Goal: Task Accomplishment & Management: Manage account settings

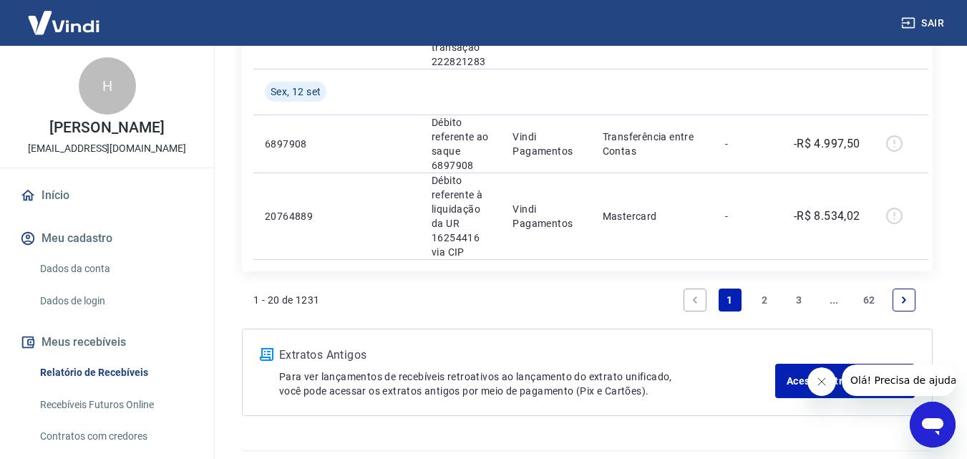
scroll to position [2020, 0]
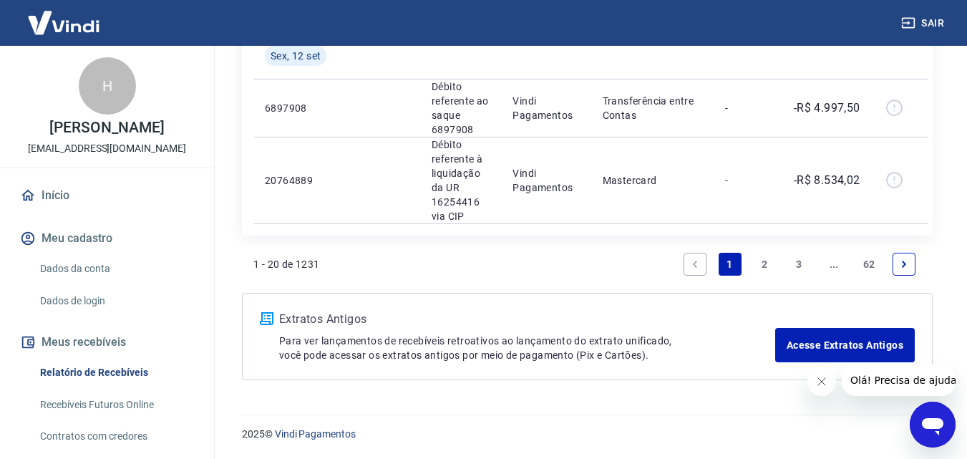
click at [760, 264] on link "2" at bounding box center [764, 264] width 23 height 23
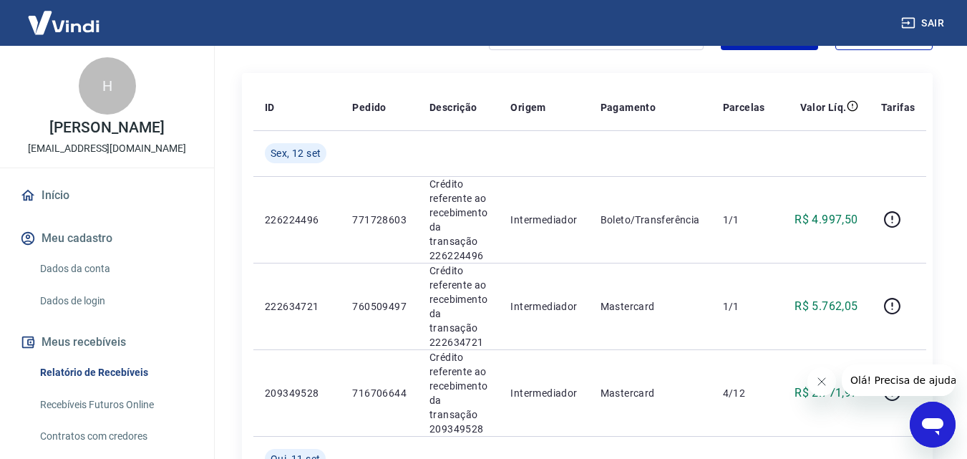
scroll to position [215, 0]
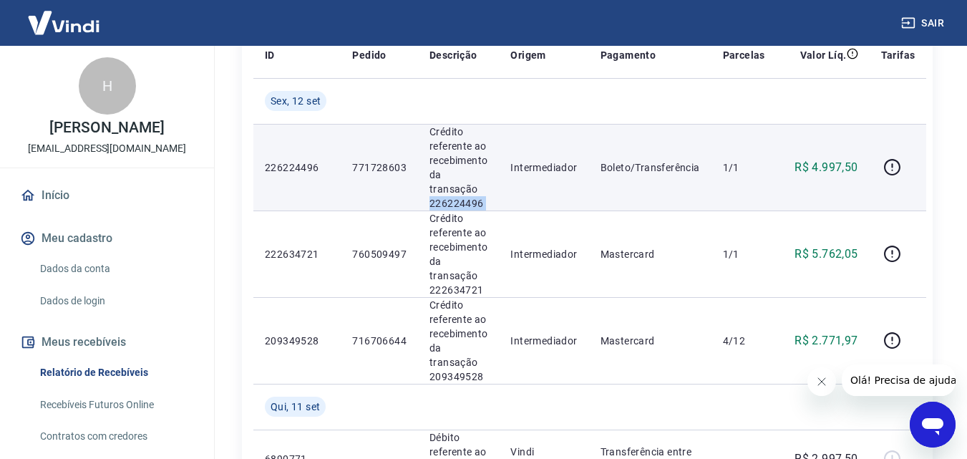
drag, startPoint x: 430, startPoint y: 201, endPoint x: 501, endPoint y: 202, distance: 70.9
click at [501, 202] on tr "226224496 771728603 Crédito referente ao recebimento da transação 226224496 Int…" at bounding box center [589, 167] width 673 height 87
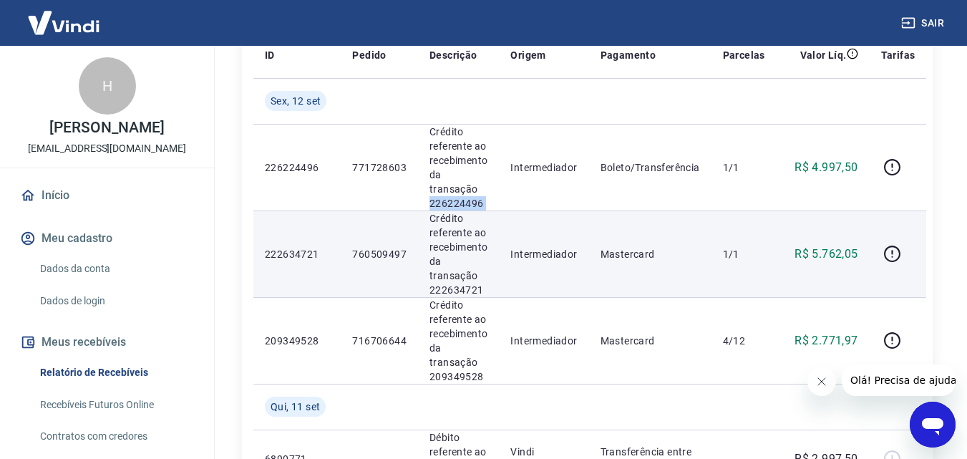
copy p "226224496"
drag, startPoint x: 428, startPoint y: 291, endPoint x: 495, endPoint y: 291, distance: 67.3
click at [495, 291] on td "Crédito referente ao recebimento da transação 222634721" at bounding box center [458, 254] width 81 height 87
copy p "222634721"
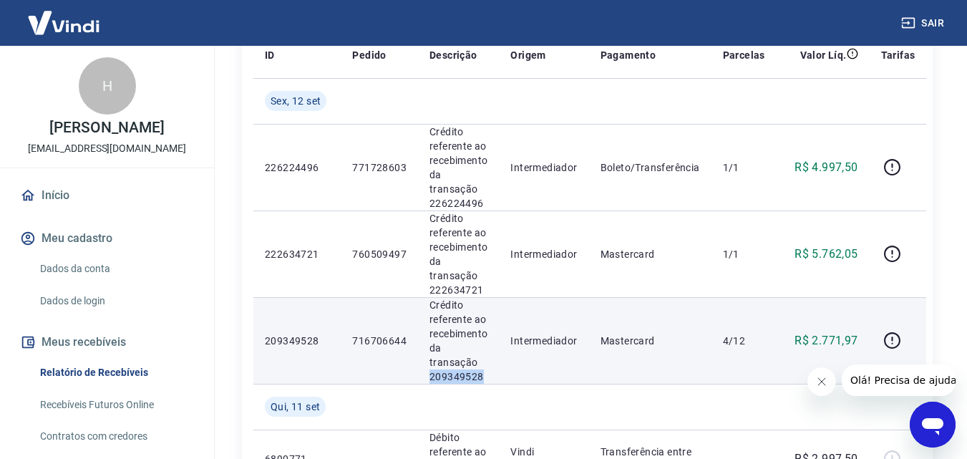
drag, startPoint x: 430, startPoint y: 378, endPoint x: 484, endPoint y: 377, distance: 53.7
click at [484, 377] on p "Crédito referente ao recebimento da transação 209349528" at bounding box center [459, 341] width 58 height 86
copy p "209349528"
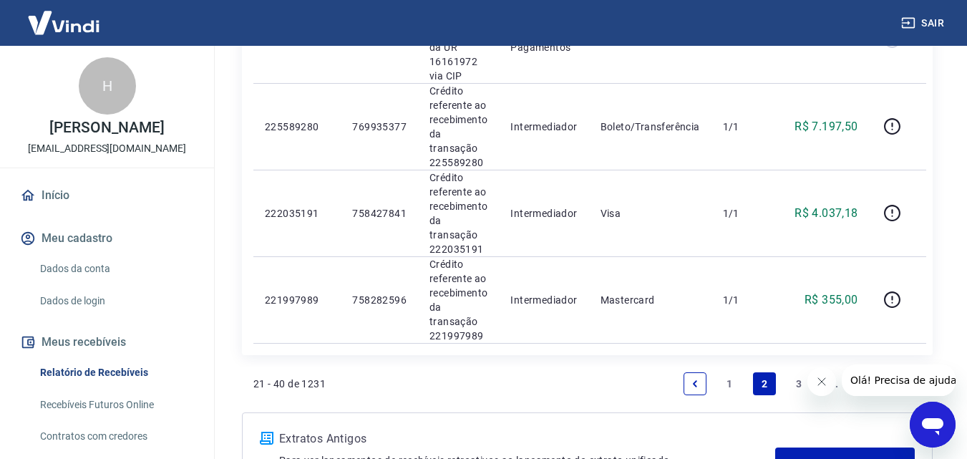
scroll to position [1928, 0]
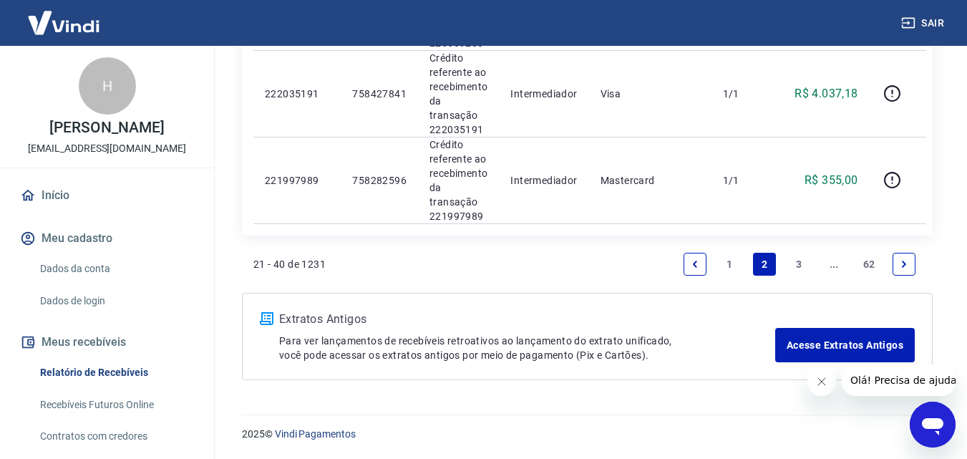
click at [725, 264] on link "1" at bounding box center [730, 264] width 23 height 23
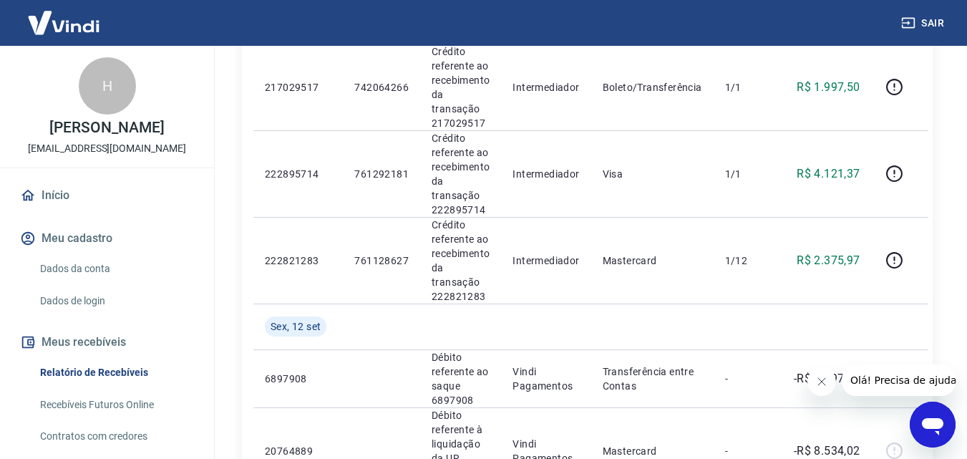
scroll to position [1734, 0]
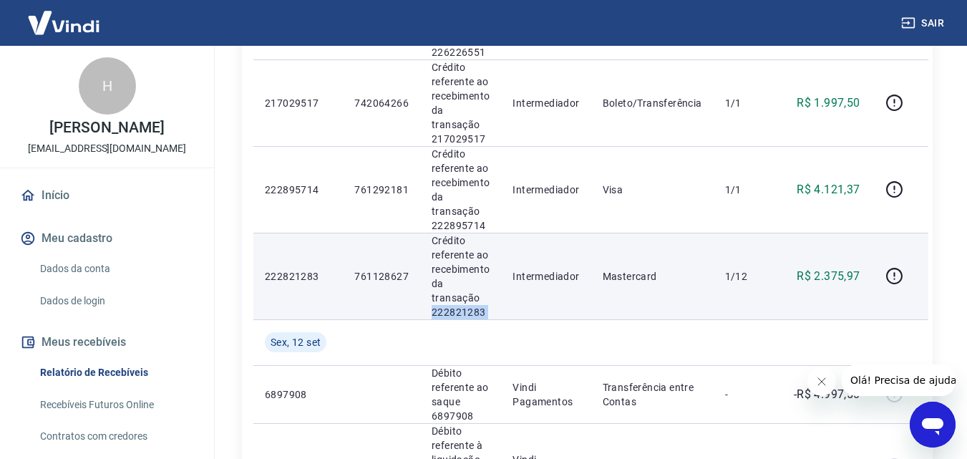
drag, startPoint x: 429, startPoint y: 311, endPoint x: 505, endPoint y: 314, distance: 76.0
click at [505, 314] on tr "222821283 761128627 Crédito referente ao recebimento da transação 222821283 Int…" at bounding box center [590, 276] width 675 height 87
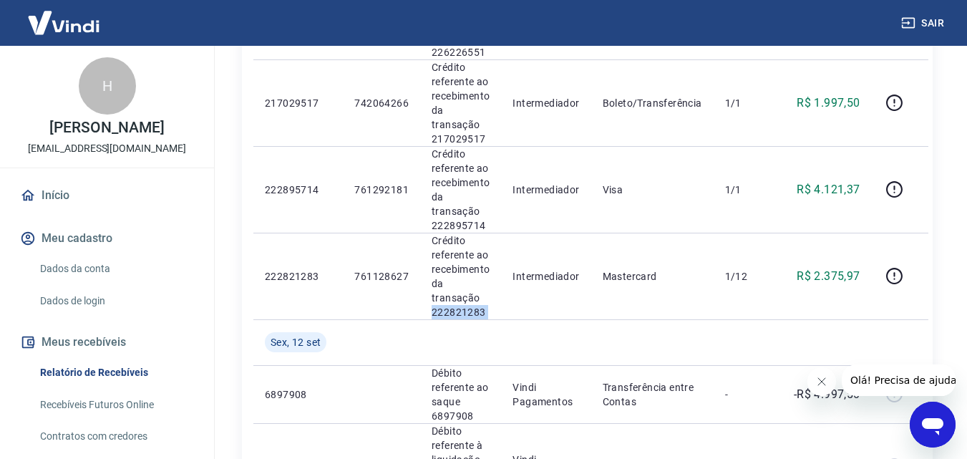
copy p "222821283"
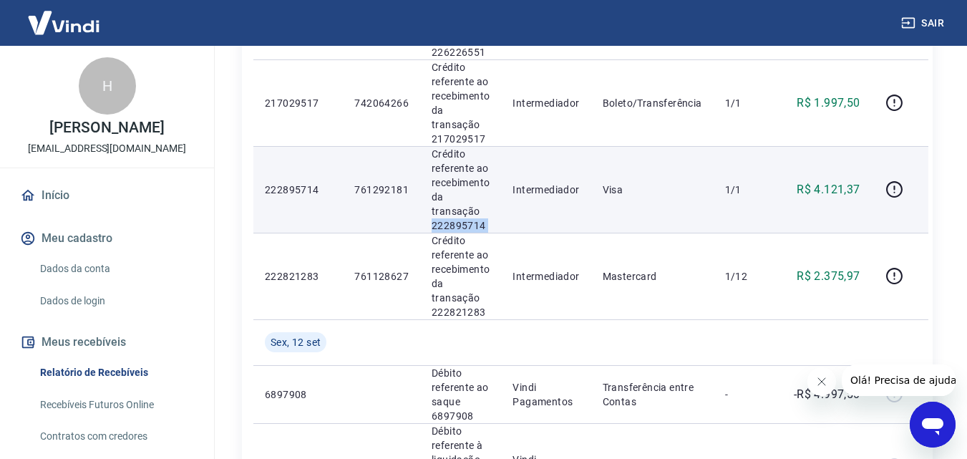
drag, startPoint x: 432, startPoint y: 227, endPoint x: 504, endPoint y: 226, distance: 72.3
click at [504, 226] on tr "222895714 761292181 Crédito referente ao recebimento da transação 222895714 Int…" at bounding box center [590, 189] width 675 height 87
copy p "222895714"
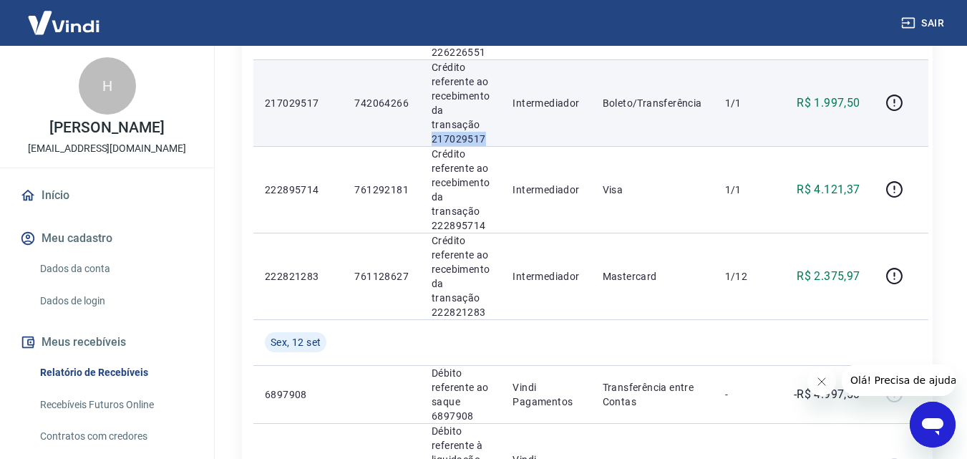
drag, startPoint x: 427, startPoint y: 139, endPoint x: 489, endPoint y: 144, distance: 62.5
click at [489, 144] on td "Crédito referente ao recebimento da transação 217029517" at bounding box center [460, 102] width 81 height 87
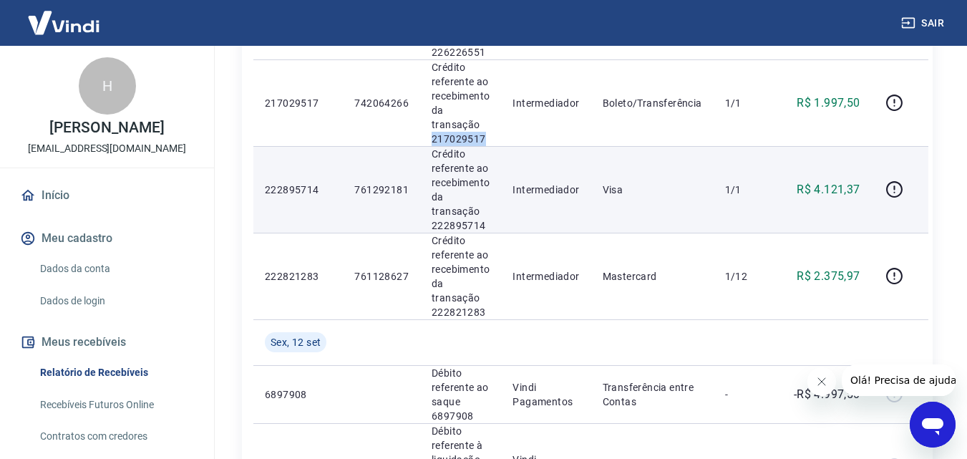
copy p "217029517"
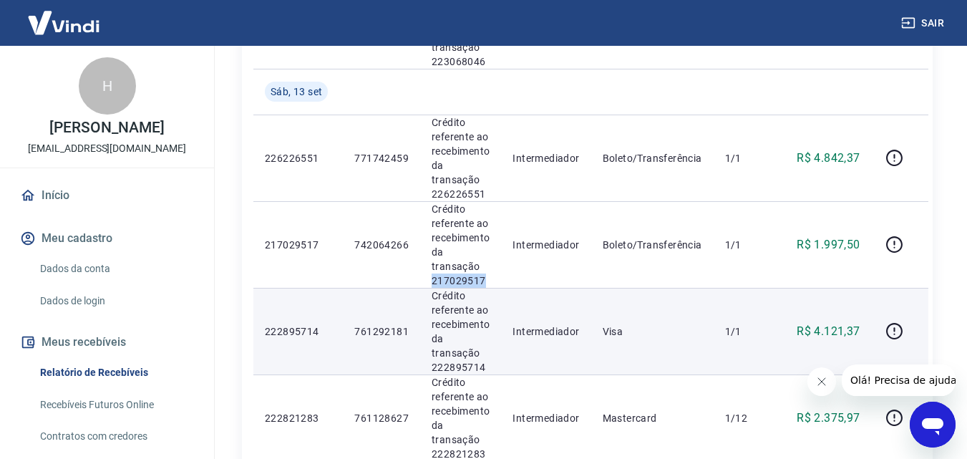
scroll to position [1590, 0]
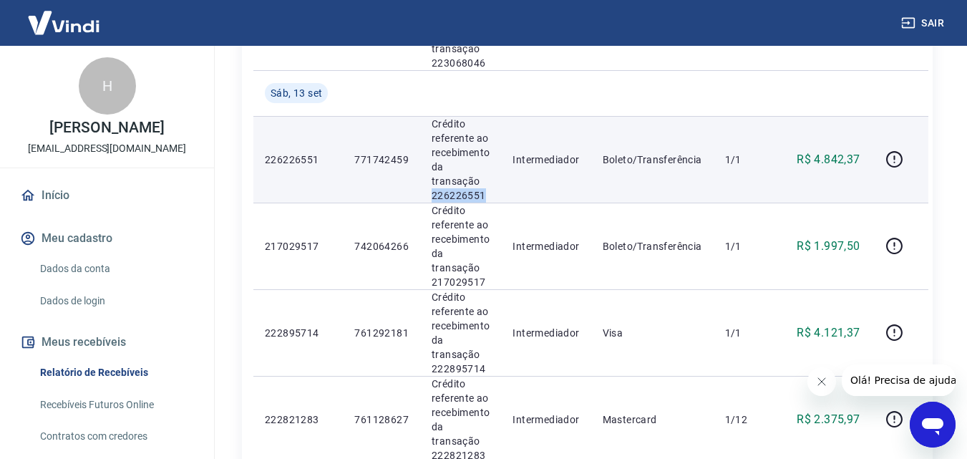
drag, startPoint x: 432, startPoint y: 196, endPoint x: 481, endPoint y: 194, distance: 48.7
click at [486, 198] on p "Crédito referente ao recebimento da transação 226226551" at bounding box center [461, 160] width 58 height 86
copy p "226226551"
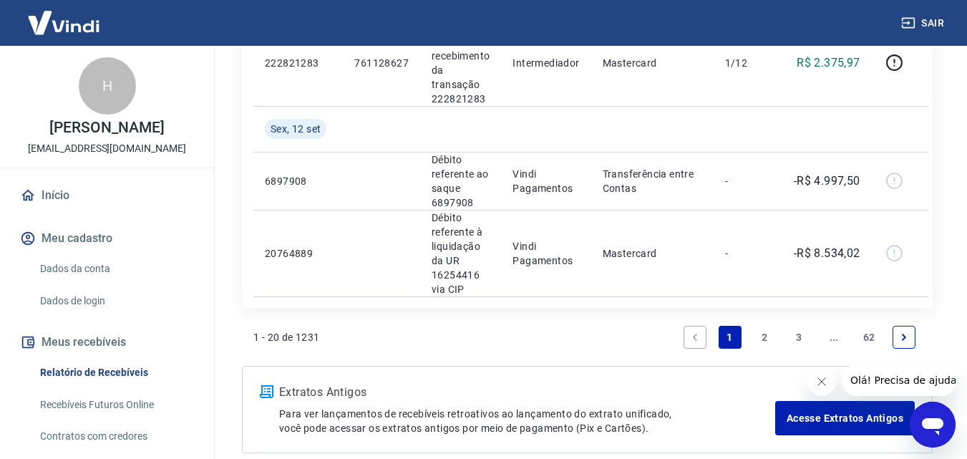
scroll to position [1948, 0]
click at [768, 335] on link "2" at bounding box center [764, 335] width 23 height 23
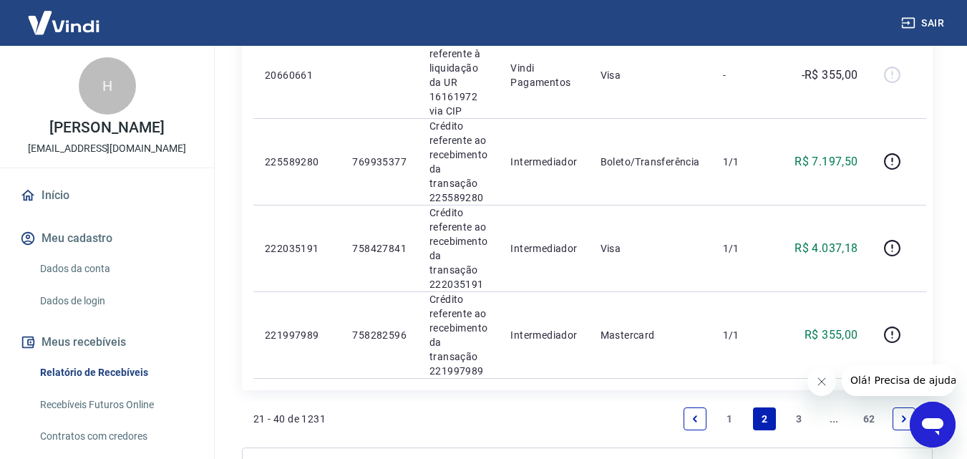
scroll to position [1928, 0]
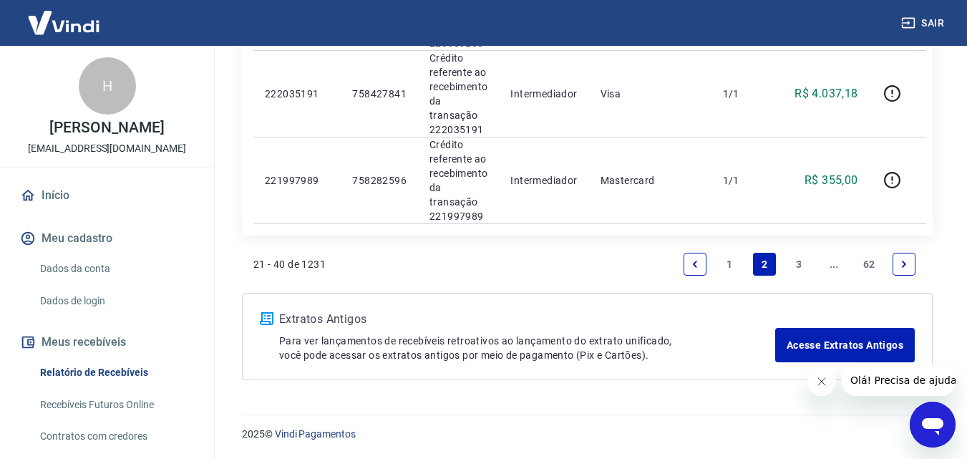
click at [722, 263] on link "1" at bounding box center [730, 264] width 23 height 23
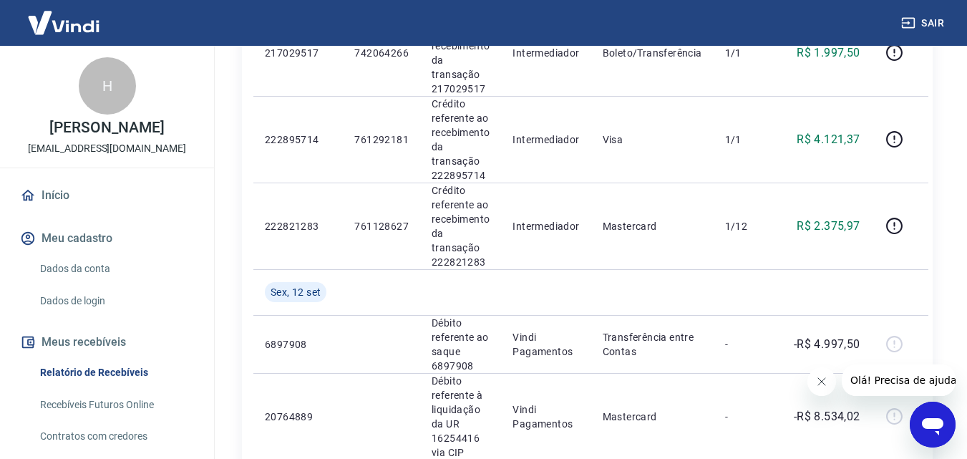
scroll to position [1790, 0]
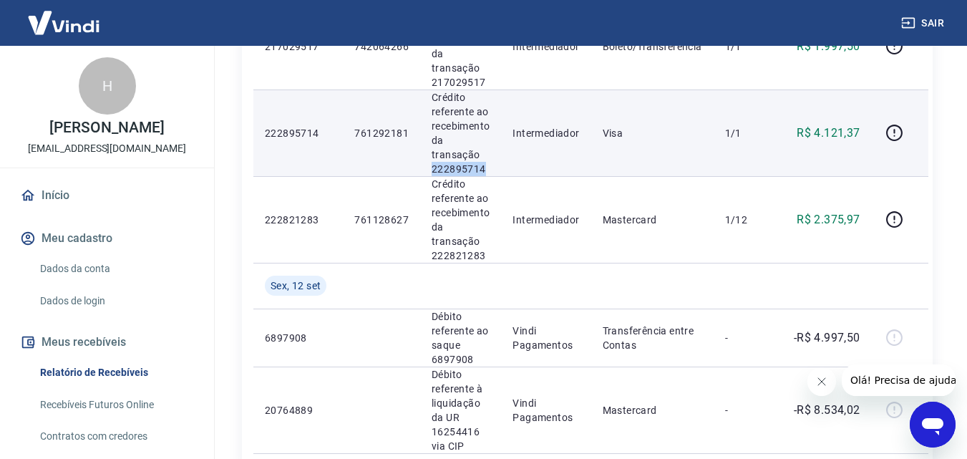
drag, startPoint x: 432, startPoint y: 170, endPoint x: 496, endPoint y: 170, distance: 63.7
click at [496, 170] on td "Crédito referente ao recebimento da transação 222895714" at bounding box center [460, 133] width 81 height 87
copy p "222895714"
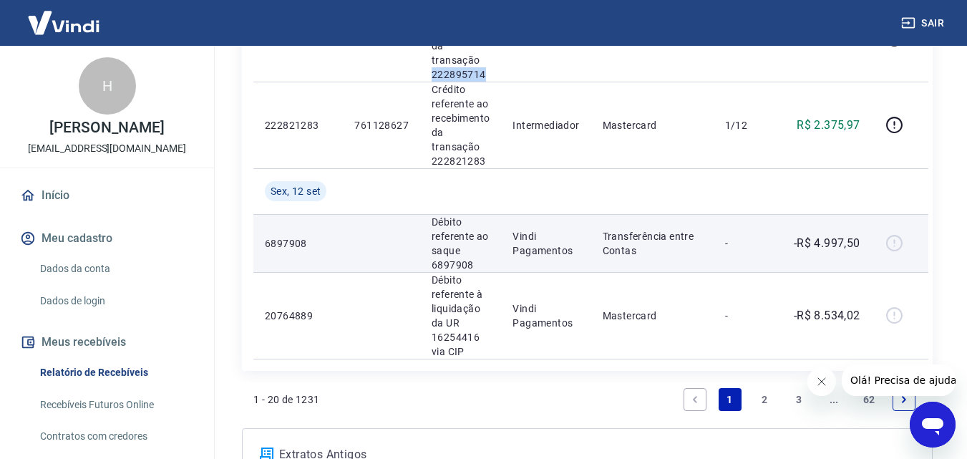
scroll to position [1862, 0]
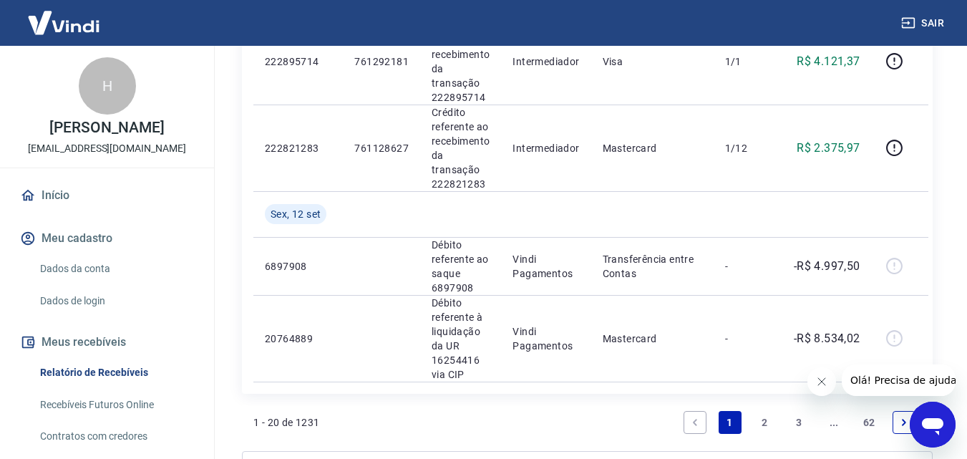
click at [767, 422] on link "2" at bounding box center [764, 422] width 23 height 23
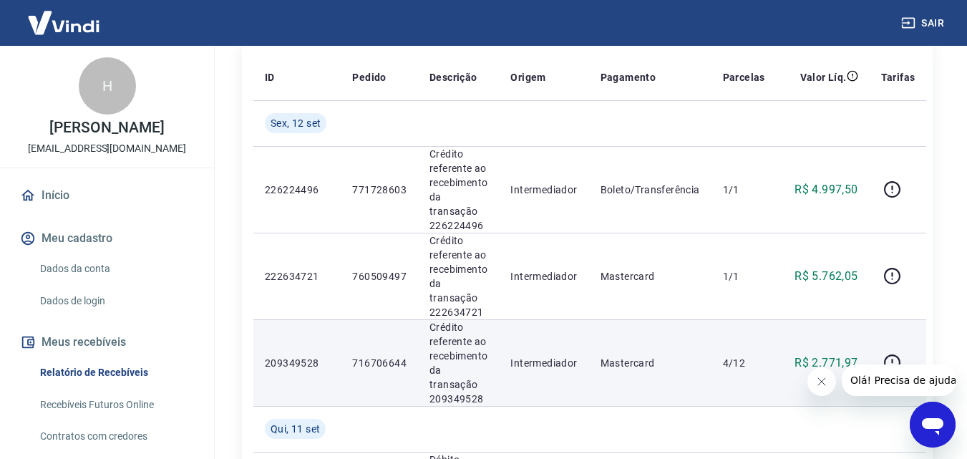
scroll to position [215, 0]
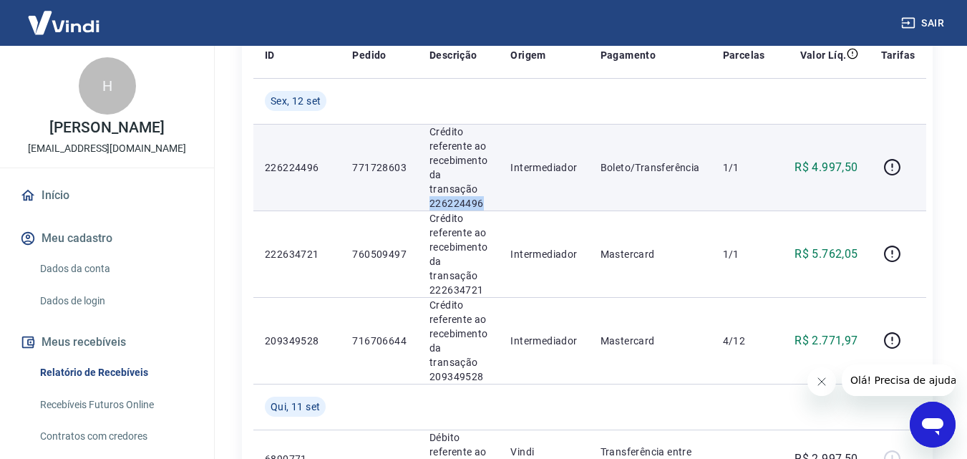
drag, startPoint x: 427, startPoint y: 202, endPoint x: 483, endPoint y: 208, distance: 56.1
click at [483, 208] on td "Crédito referente ao recebimento da transação 226224496" at bounding box center [458, 167] width 81 height 87
copy p "226224496"
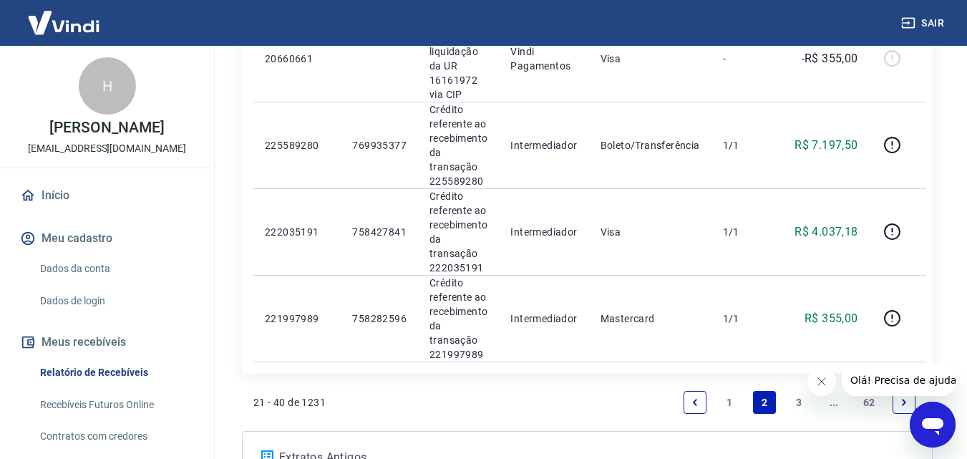
scroll to position [1928, 0]
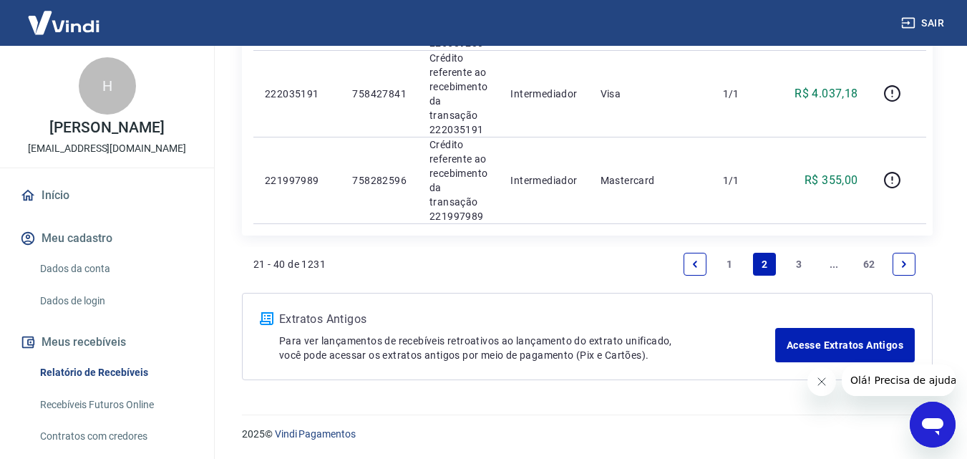
click at [734, 266] on link "1" at bounding box center [730, 264] width 23 height 23
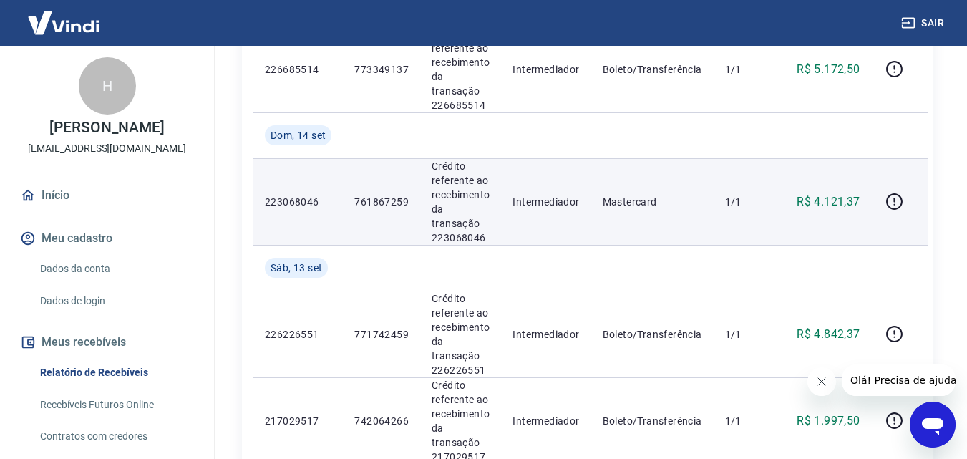
scroll to position [1376, 0]
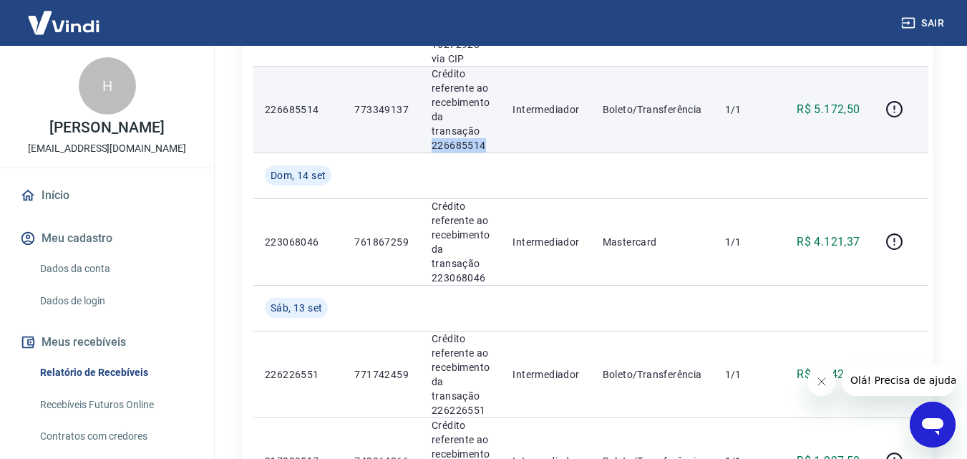
drag, startPoint x: 428, startPoint y: 147, endPoint x: 485, endPoint y: 147, distance: 56.6
click at [485, 147] on td "Crédito referente ao recebimento da transação 226685514" at bounding box center [460, 109] width 81 height 87
copy p "226685514"
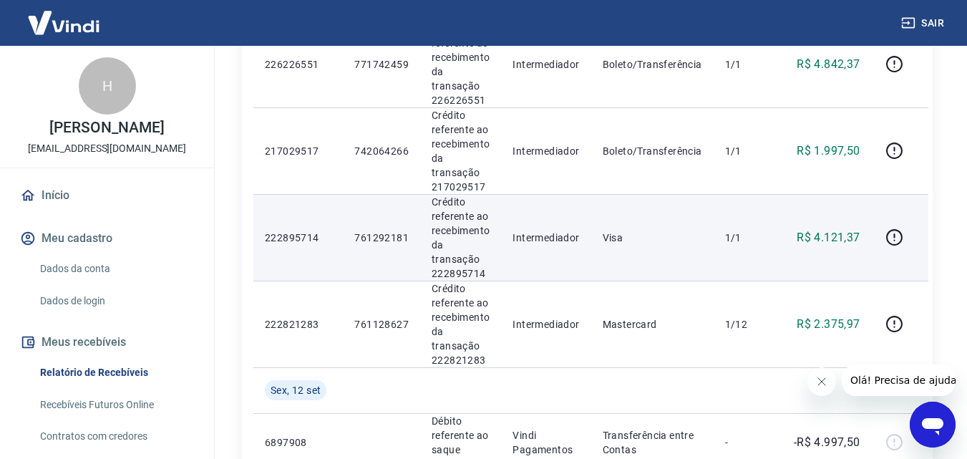
scroll to position [1662, 0]
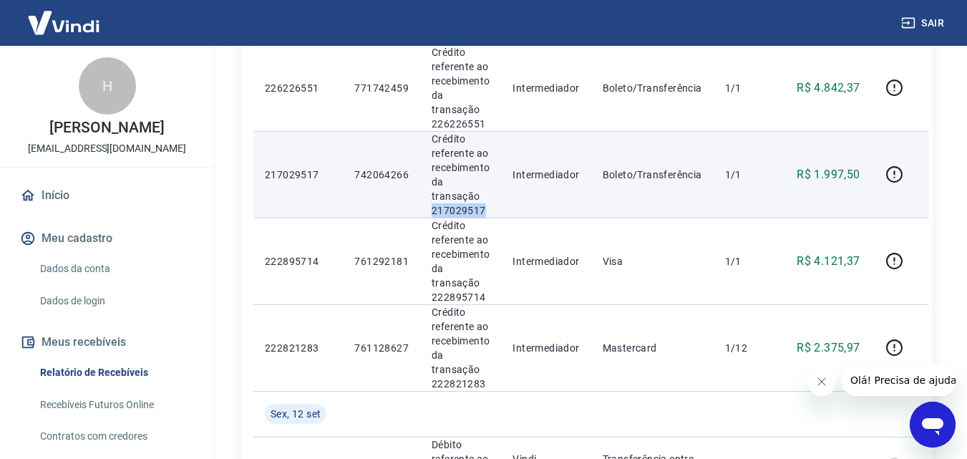
drag, startPoint x: 434, startPoint y: 210, endPoint x: 489, endPoint y: 210, distance: 55.1
click at [489, 210] on p "Crédito referente ao recebimento da transação 217029517" at bounding box center [461, 175] width 58 height 86
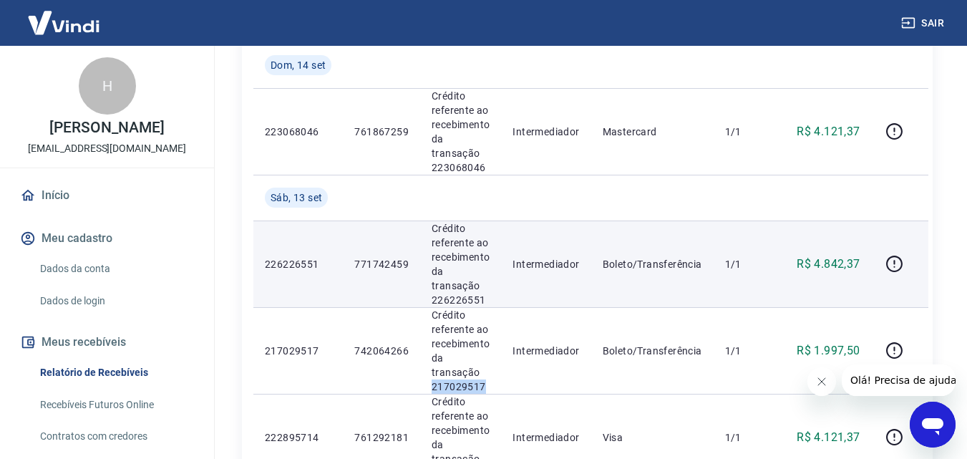
scroll to position [1447, 0]
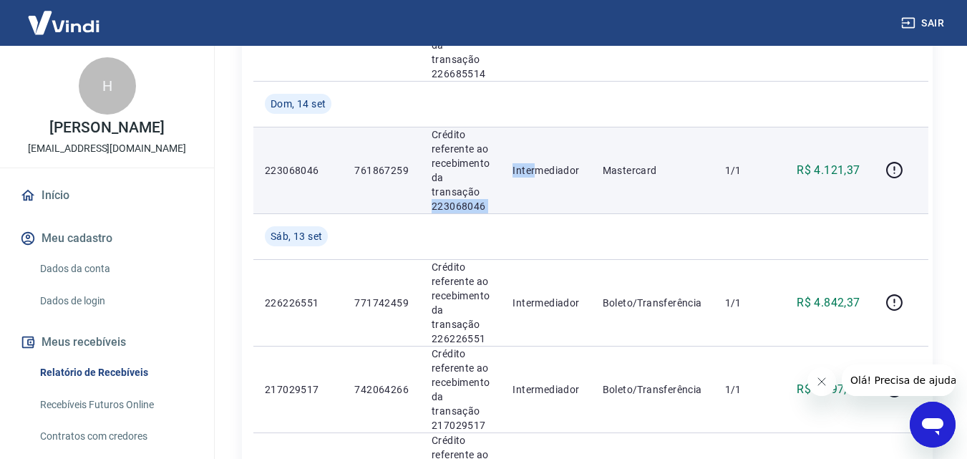
drag, startPoint x: 425, startPoint y: 204, endPoint x: 538, endPoint y: 203, distance: 112.4
click at [538, 203] on tr "223068046 761867259 Crédito referente ao recebimento da transação 223068046 Int…" at bounding box center [590, 170] width 675 height 87
click at [555, 203] on td "Intermediador" at bounding box center [546, 170] width 90 height 87
drag, startPoint x: 430, startPoint y: 203, endPoint x: 483, endPoint y: 207, distance: 52.4
click at [483, 207] on td "Crédito referente ao recebimento da transação 223068046" at bounding box center [460, 170] width 81 height 87
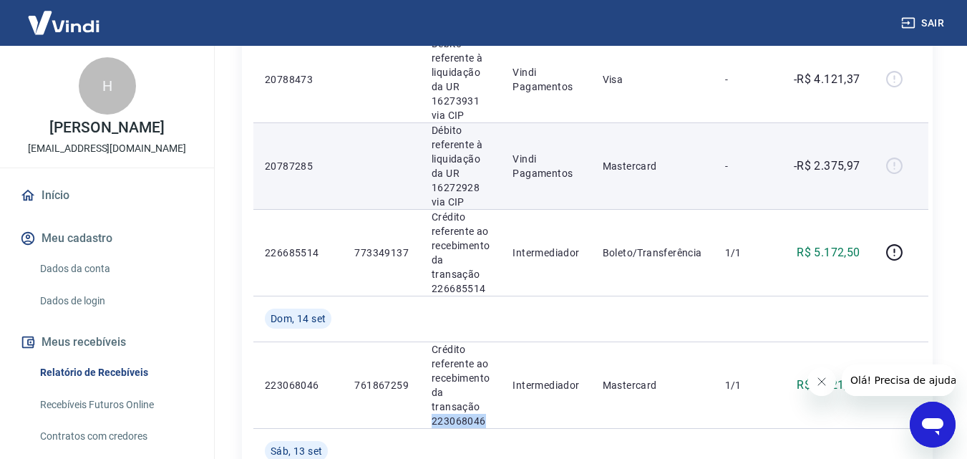
scroll to position [1161, 0]
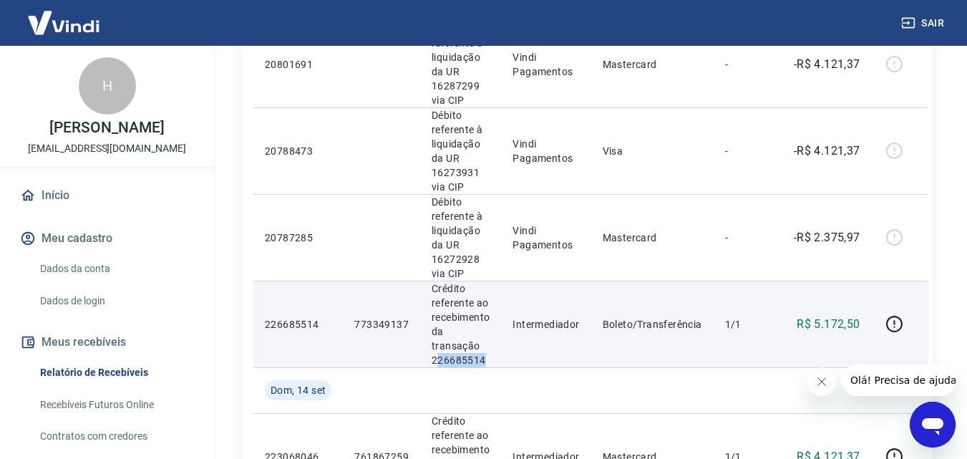
click at [501, 360] on td "Crédito referente ao recebimento da transação 226685514" at bounding box center [460, 324] width 81 height 87
drag, startPoint x: 432, startPoint y: 358, endPoint x: 502, endPoint y: 359, distance: 69.5
click at [502, 359] on tr "226685514 773349137 Crédito referente ao recebimento da transação 226685514 Int…" at bounding box center [590, 324] width 675 height 87
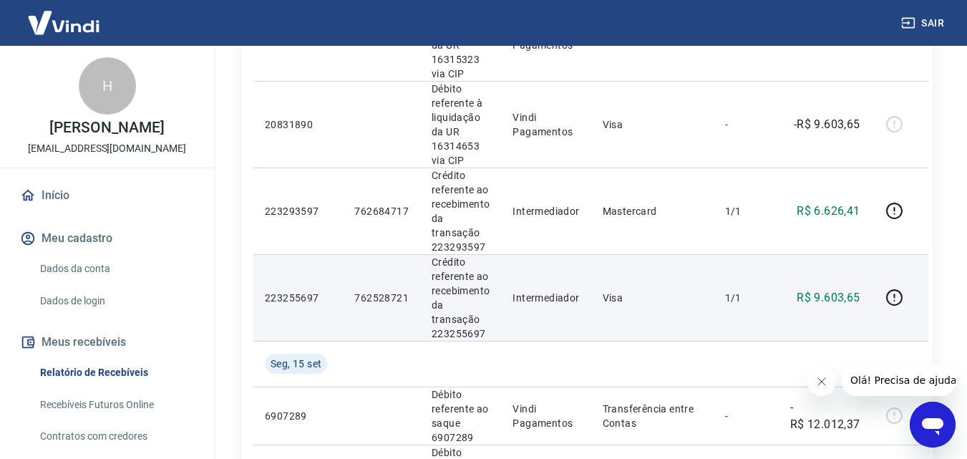
scroll to position [731, 0]
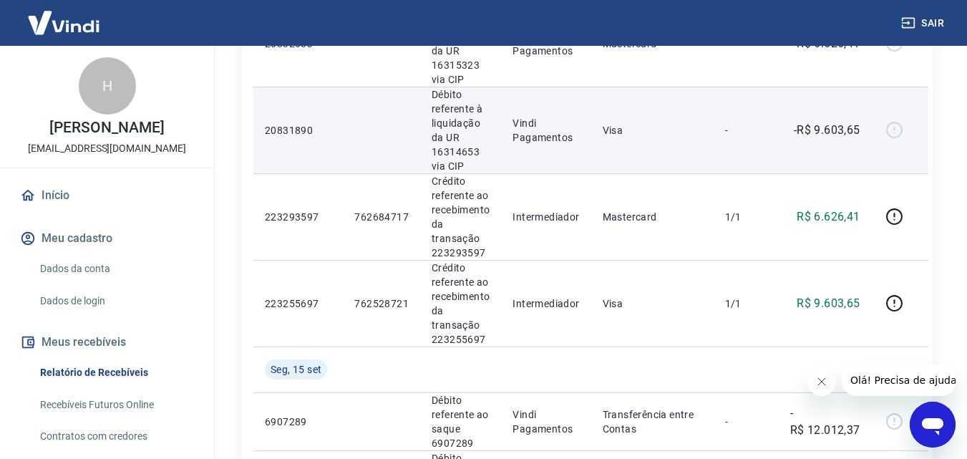
click at [639, 170] on td "Visa" at bounding box center [652, 130] width 122 height 87
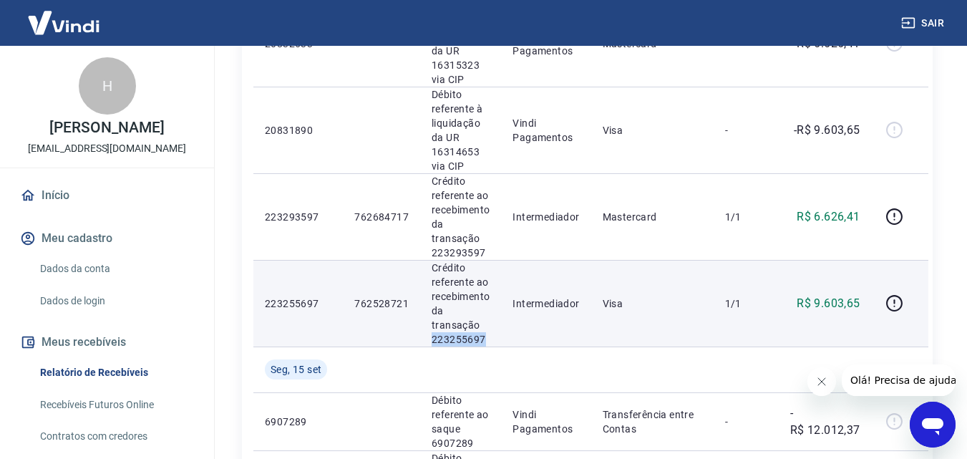
drag, startPoint x: 430, startPoint y: 341, endPoint x: 494, endPoint y: 341, distance: 63.7
click at [494, 341] on td "Crédito referente ao recebimento da transação 223255697" at bounding box center [460, 303] width 81 height 87
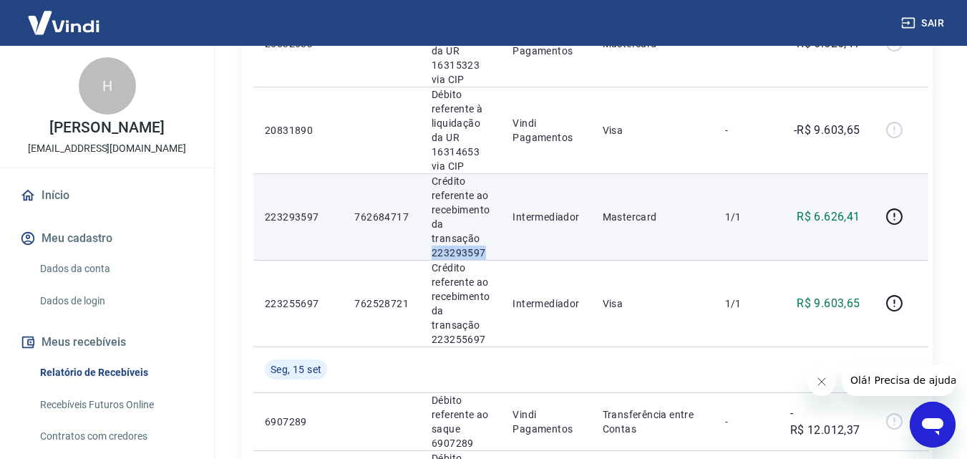
drag, startPoint x: 431, startPoint y: 256, endPoint x: 495, endPoint y: 252, distance: 63.8
click at [495, 252] on td "Crédito referente ao recebimento da transação 223293597" at bounding box center [460, 216] width 81 height 87
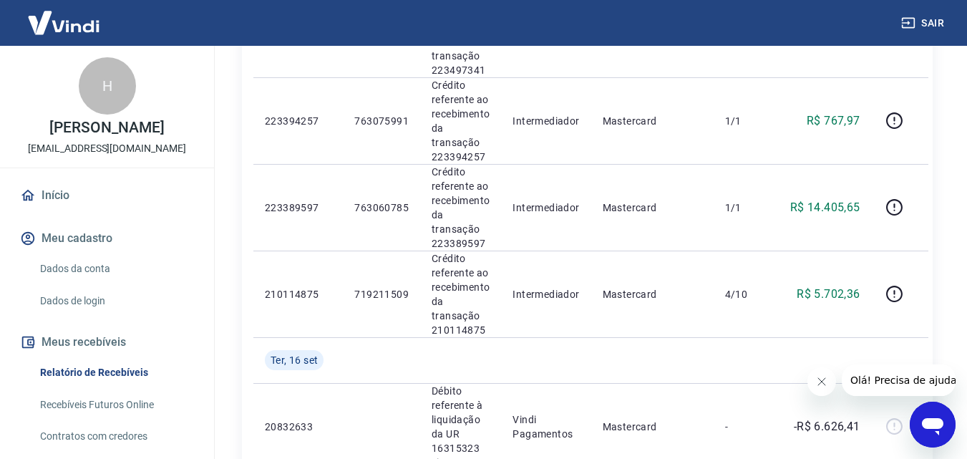
scroll to position [373, 0]
